Goal: Transaction & Acquisition: Purchase product/service

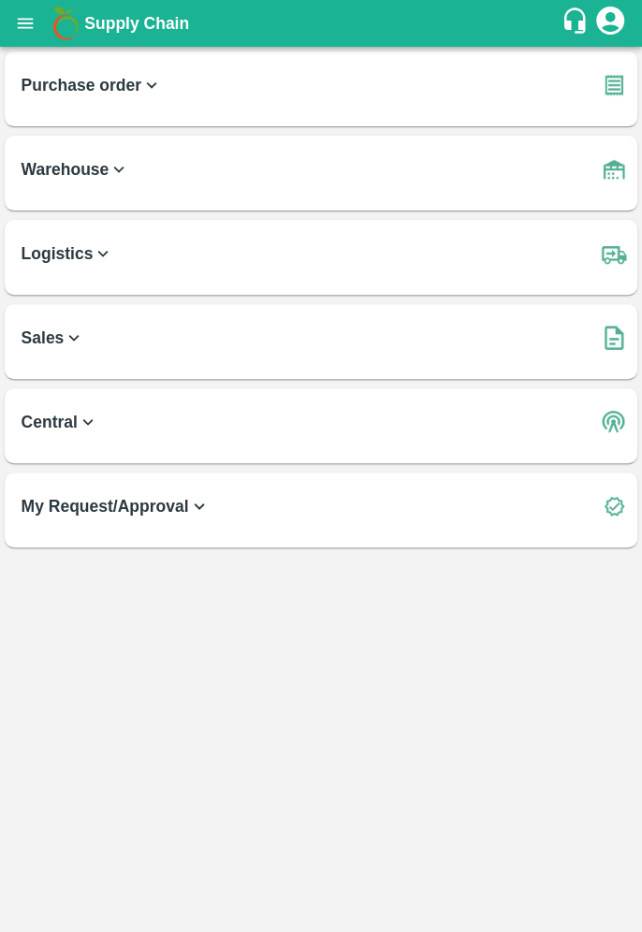
click at [32, 13] on icon "open drawer" at bounding box center [25, 23] width 21 height 21
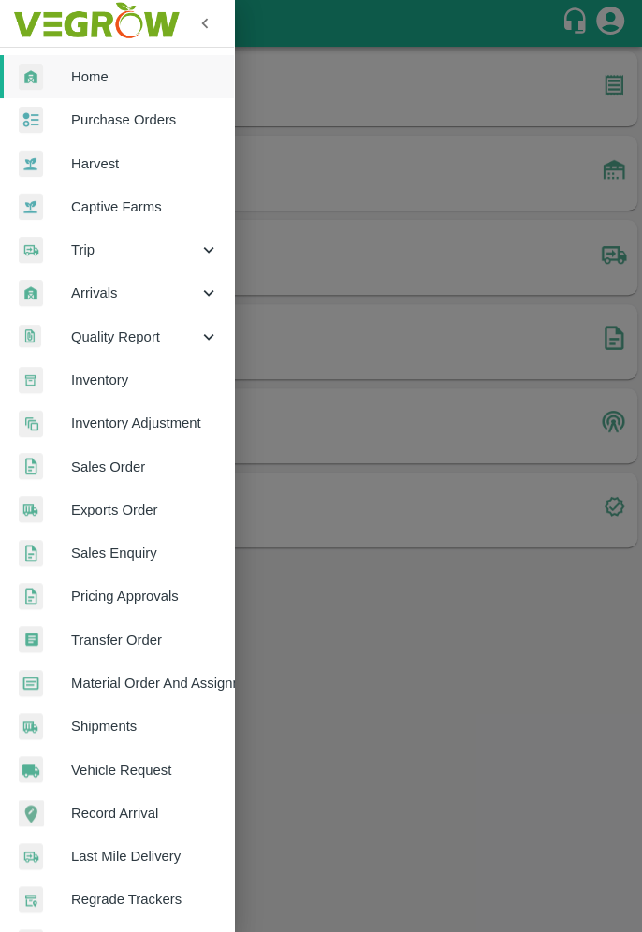
click at [126, 120] on span "Purchase Orders" at bounding box center [145, 120] width 148 height 21
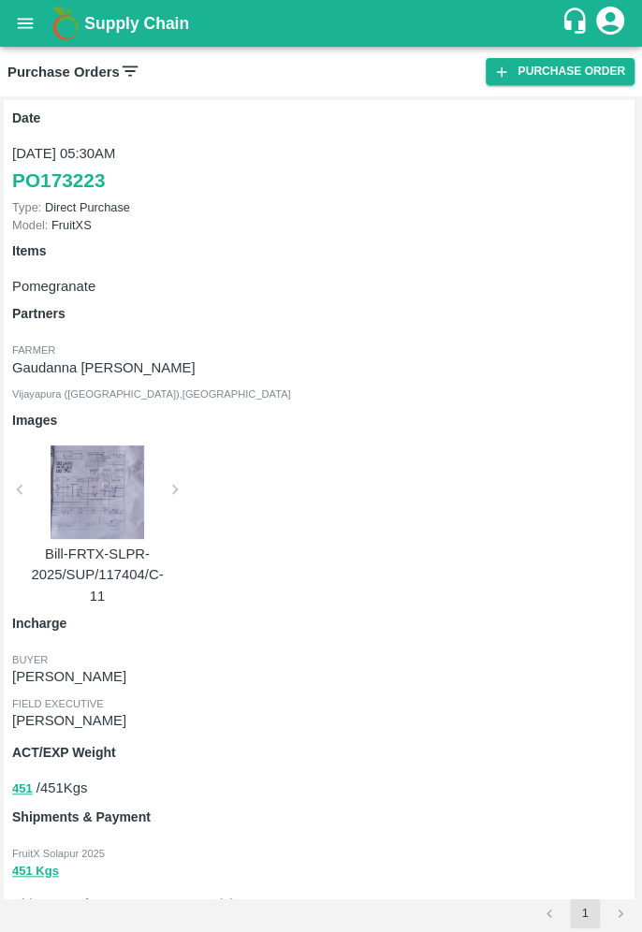
click at [120, 68] on icon at bounding box center [130, 71] width 21 height 21
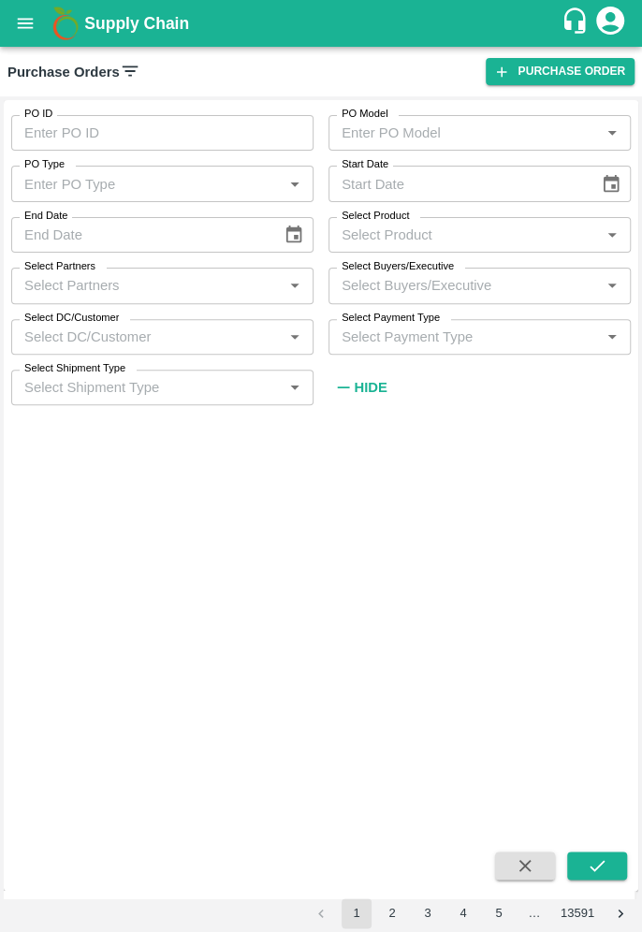
click at [446, 229] on input "Select Product" at bounding box center [464, 235] width 260 height 24
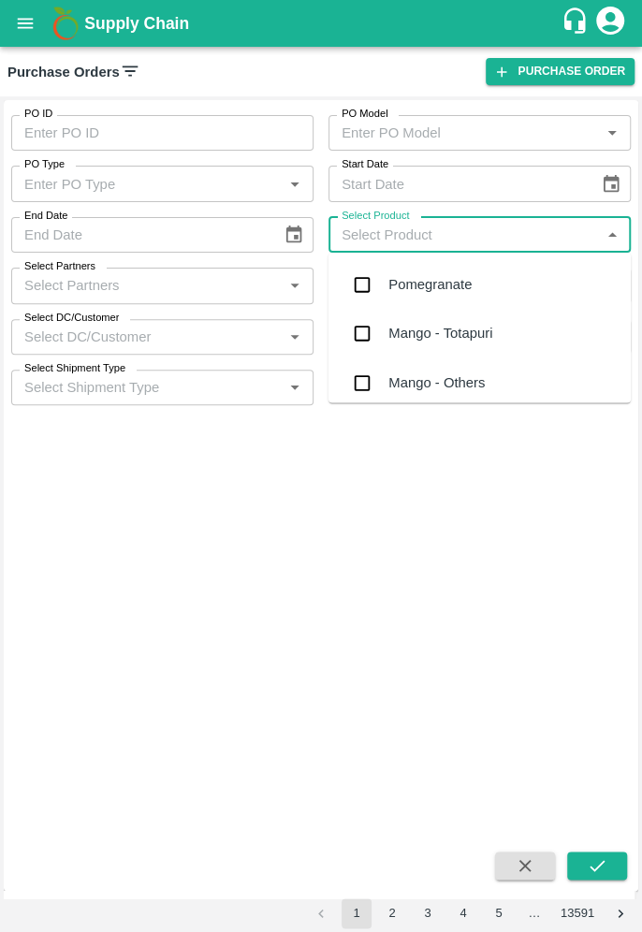
click at [142, 279] on input "Select Partners" at bounding box center [147, 285] width 260 height 24
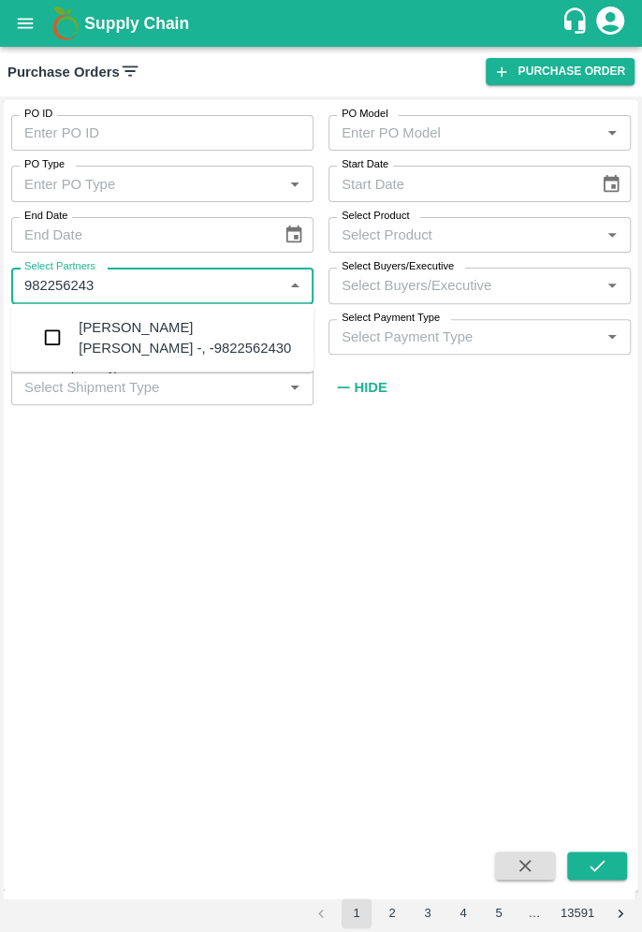
type input "9822562430"
click at [48, 342] on input "checkbox" at bounding box center [52, 337] width 37 height 37
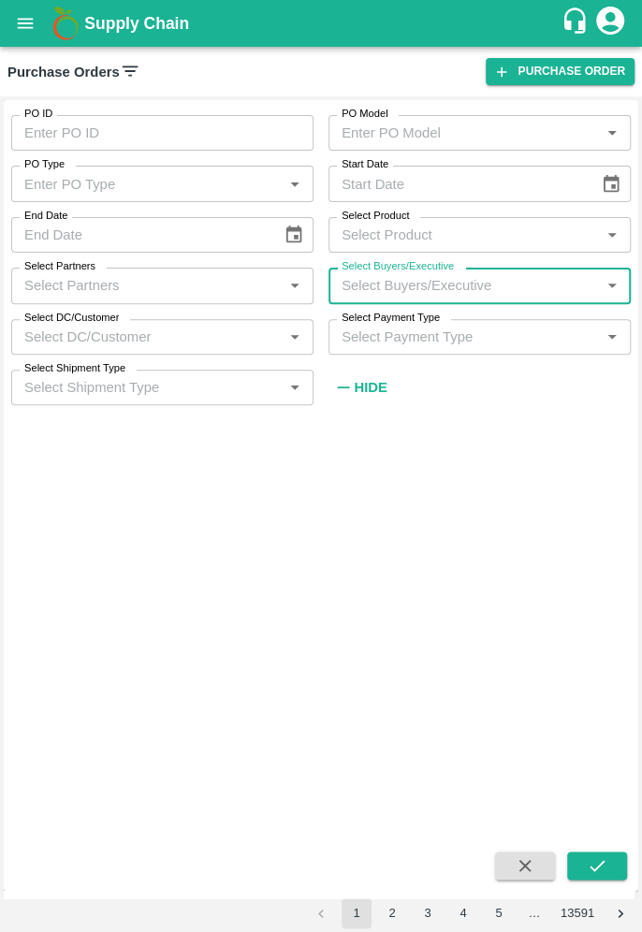
click at [159, 278] on input "Select Partners" at bounding box center [147, 285] width 260 height 24
click at [159, 279] on input "Select Partners" at bounding box center [147, 285] width 260 height 24
click at [91, 278] on input "Select Partners" at bounding box center [147, 285] width 260 height 24
click at [208, 291] on input "Select Partners" at bounding box center [147, 285] width 260 height 24
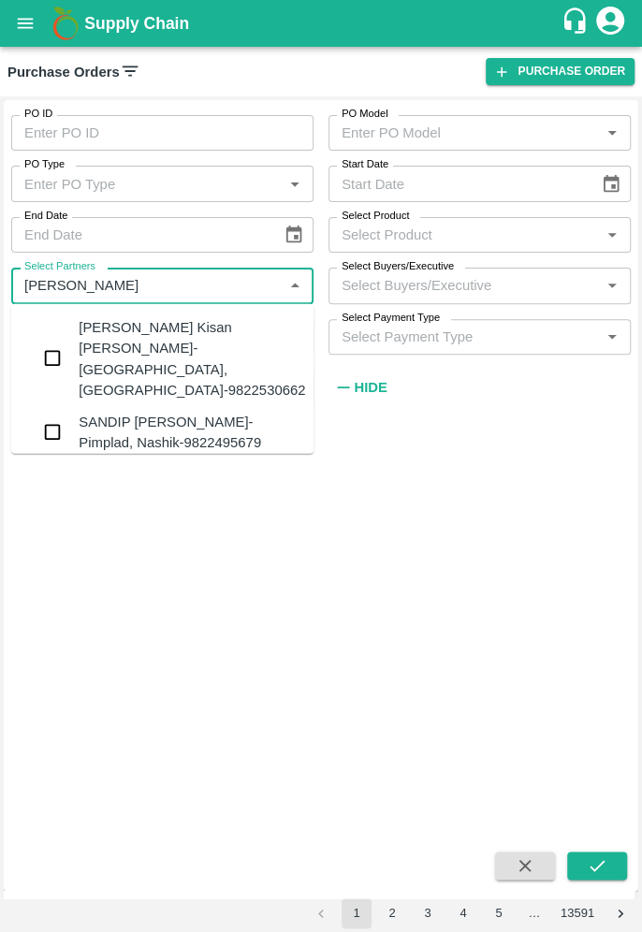
type input "[PERSON_NAME]"
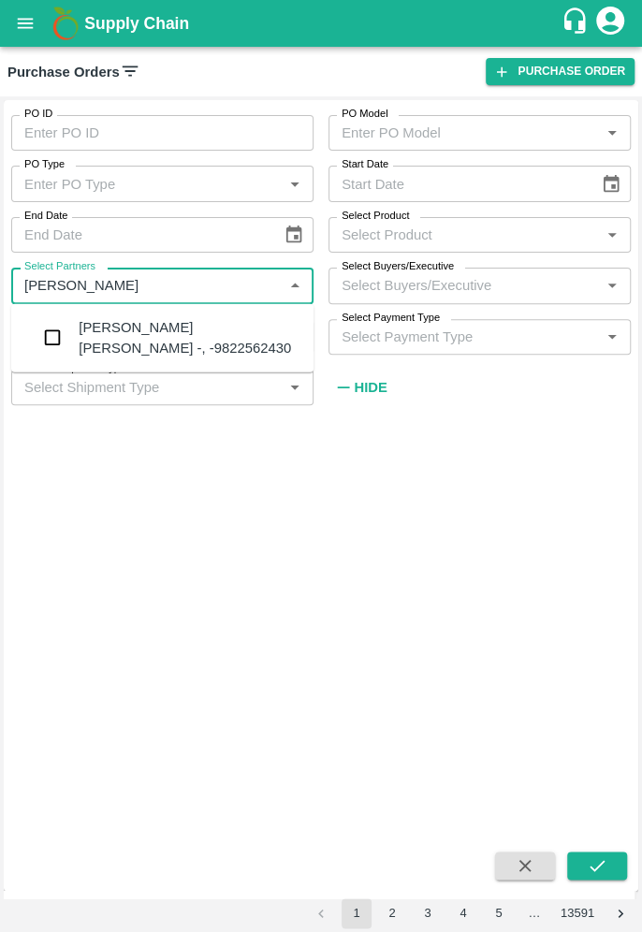
click at [53, 327] on input "checkbox" at bounding box center [52, 337] width 37 height 37
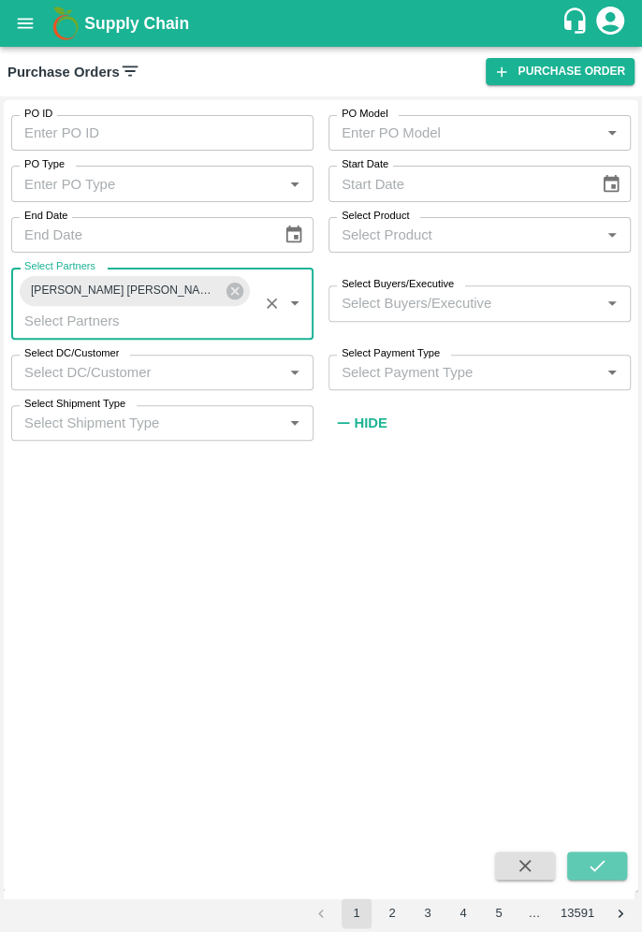
click at [607, 863] on icon "submit" at bounding box center [597, 865] width 21 height 21
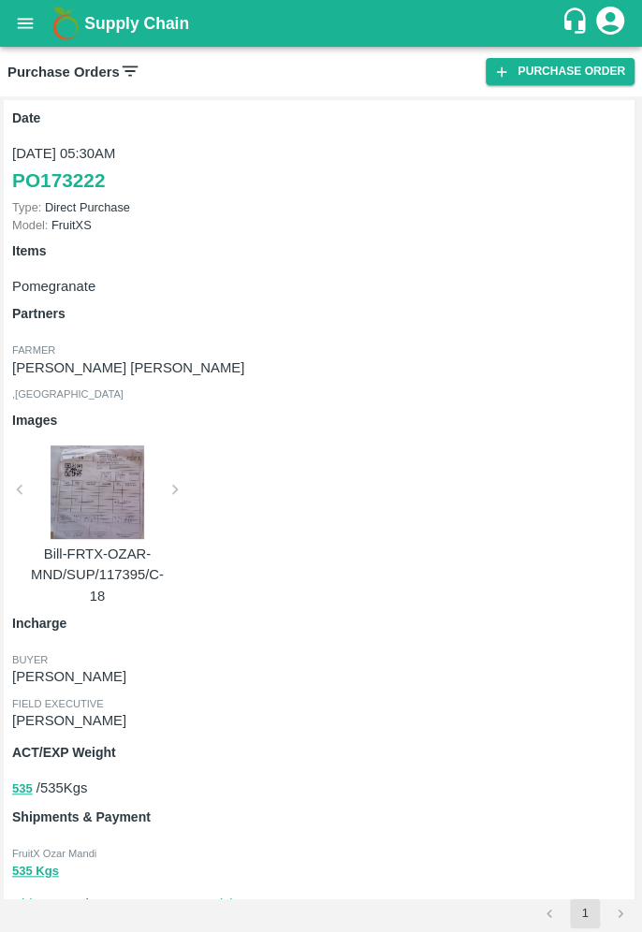
click at [21, 28] on icon "open drawer" at bounding box center [25, 23] width 21 height 21
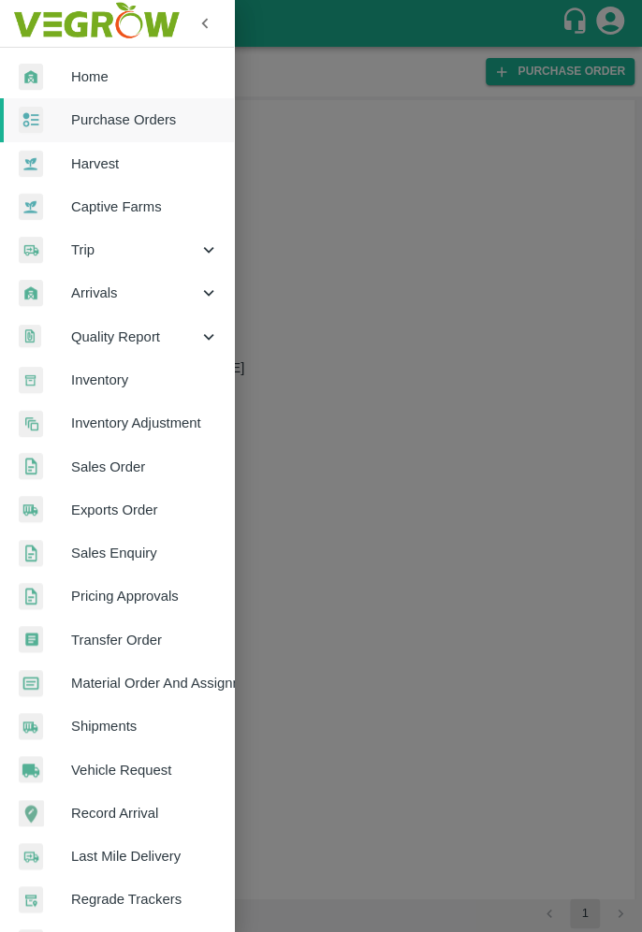
click at [497, 145] on div at bounding box center [321, 466] width 642 height 932
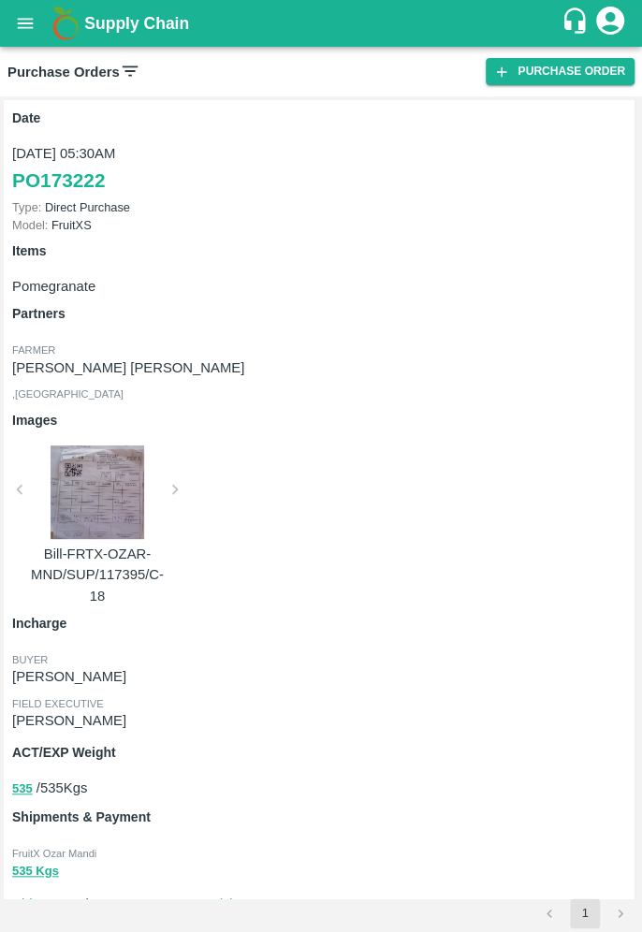
click at [497, 155] on p "[DATE] 05:30AM" at bounding box center [321, 153] width 618 height 21
